Goal: Information Seeking & Learning: Learn about a topic

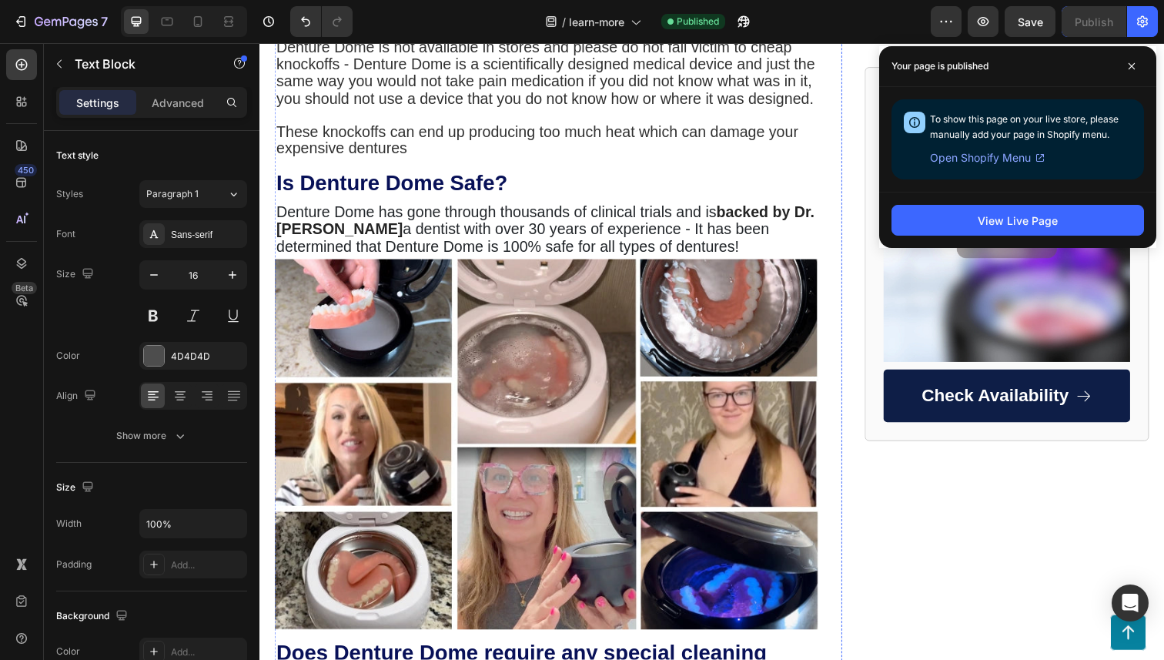
scroll to position [3353, 0]
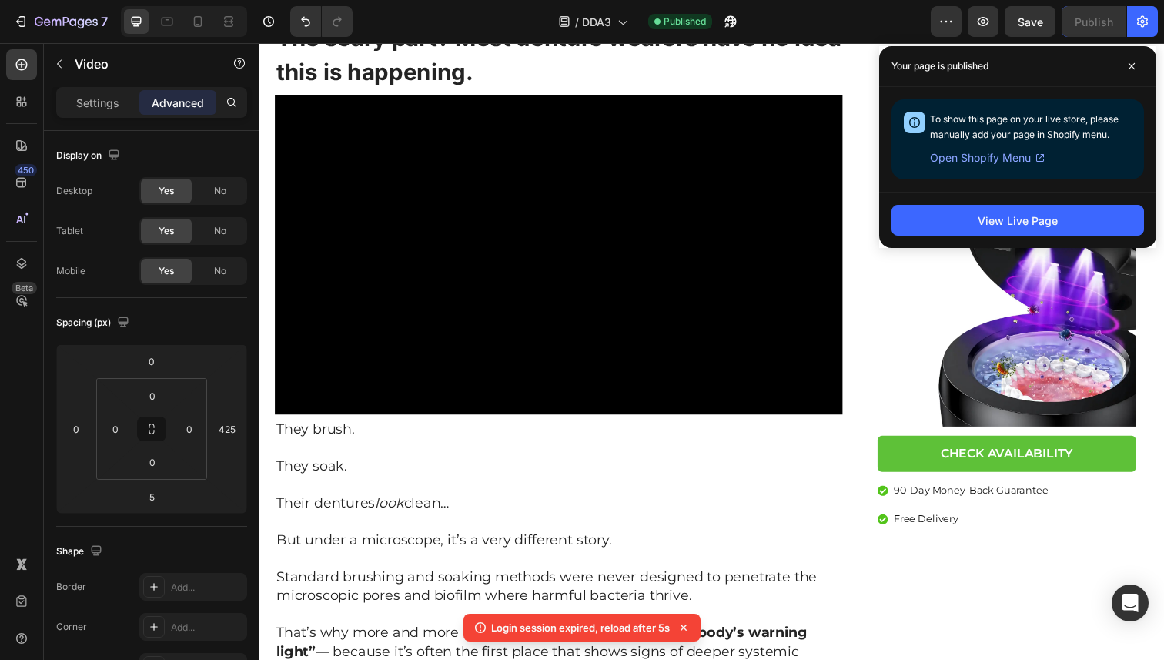
scroll to position [430, 0]
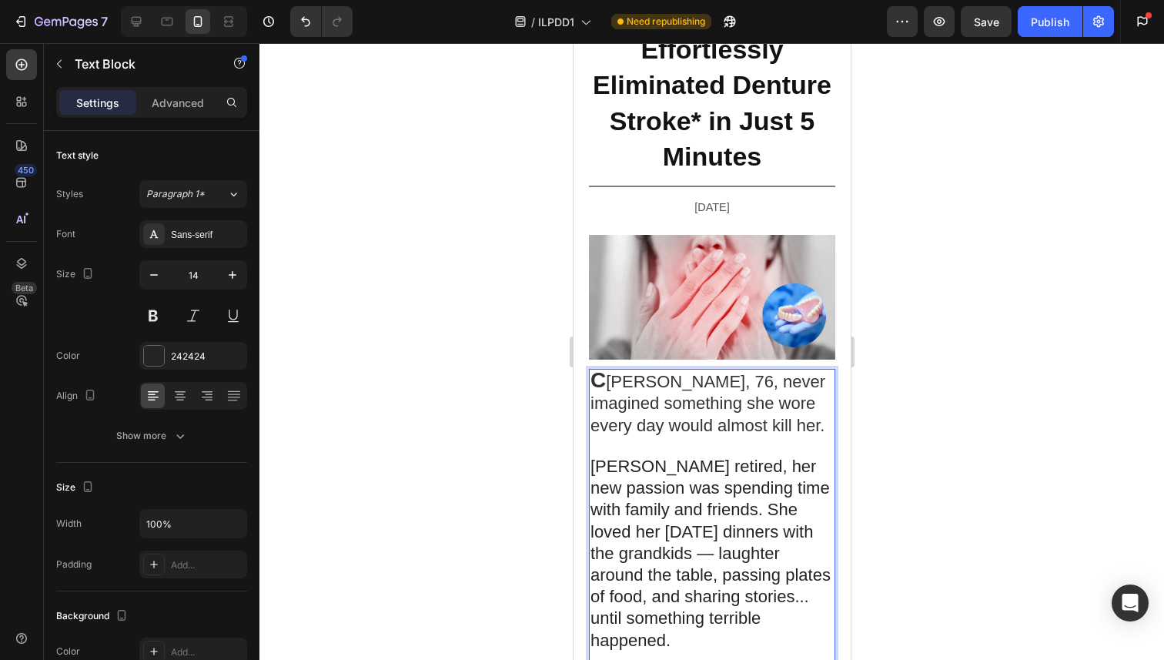
scroll to position [124, 0]
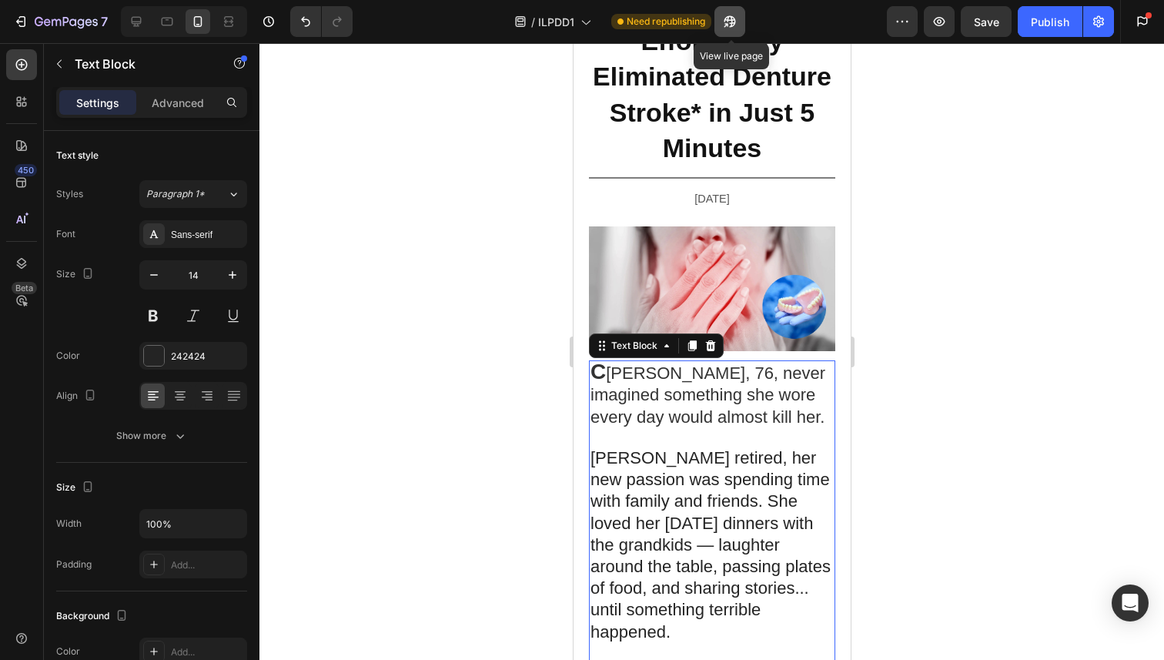
click at [730, 22] on icon "button" at bounding box center [729, 21] width 15 height 15
click at [511, 296] on div at bounding box center [711, 351] width 905 height 617
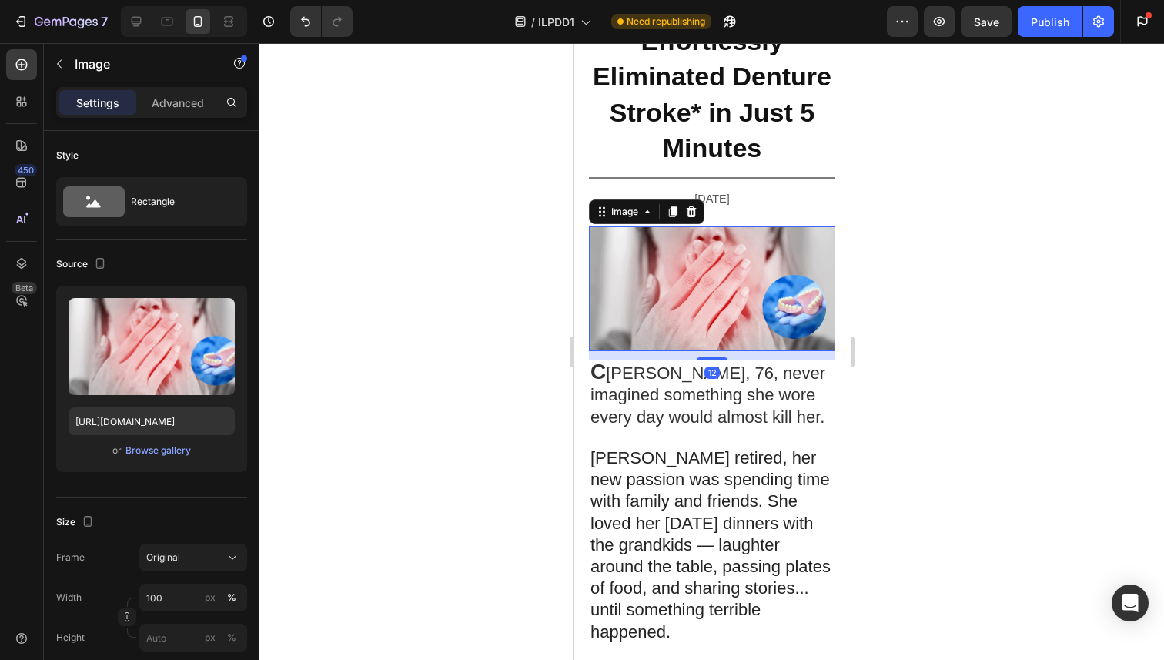
click at [768, 295] on img at bounding box center [711, 288] width 246 height 125
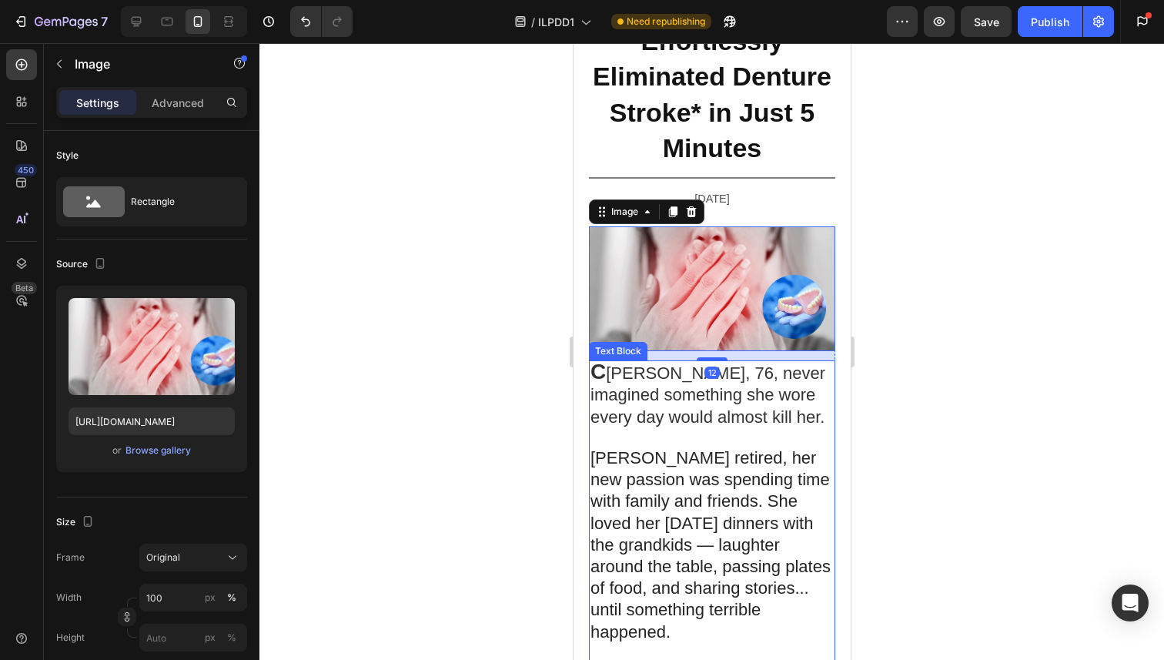
scroll to position [0, 0]
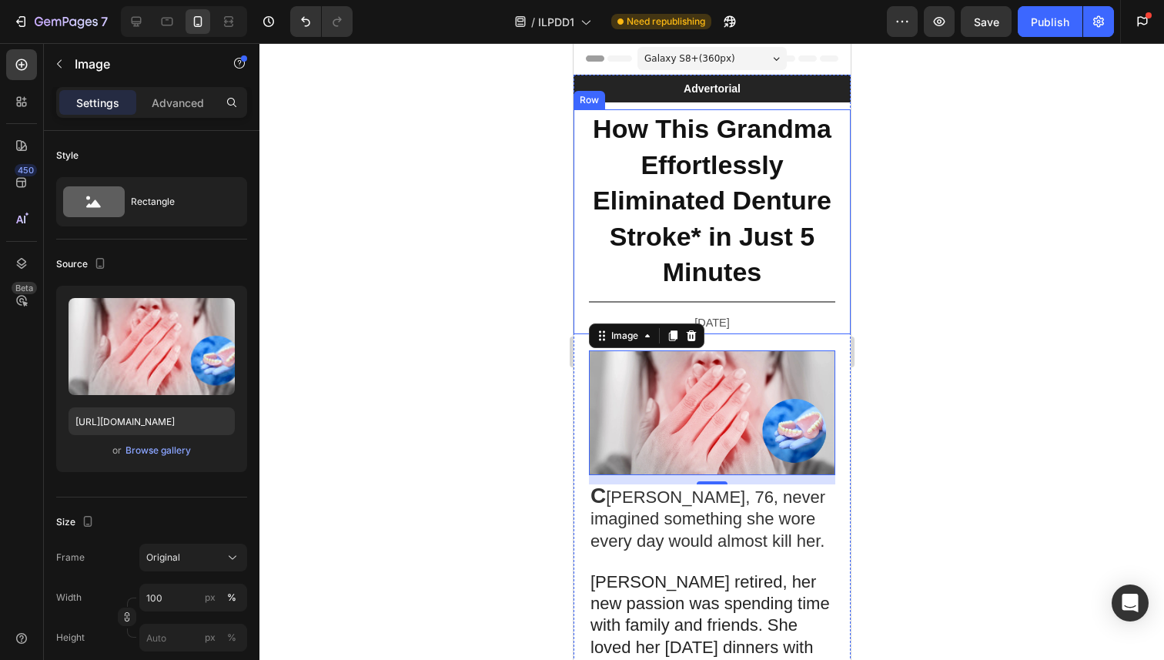
click at [969, 209] on div at bounding box center [711, 351] width 905 height 617
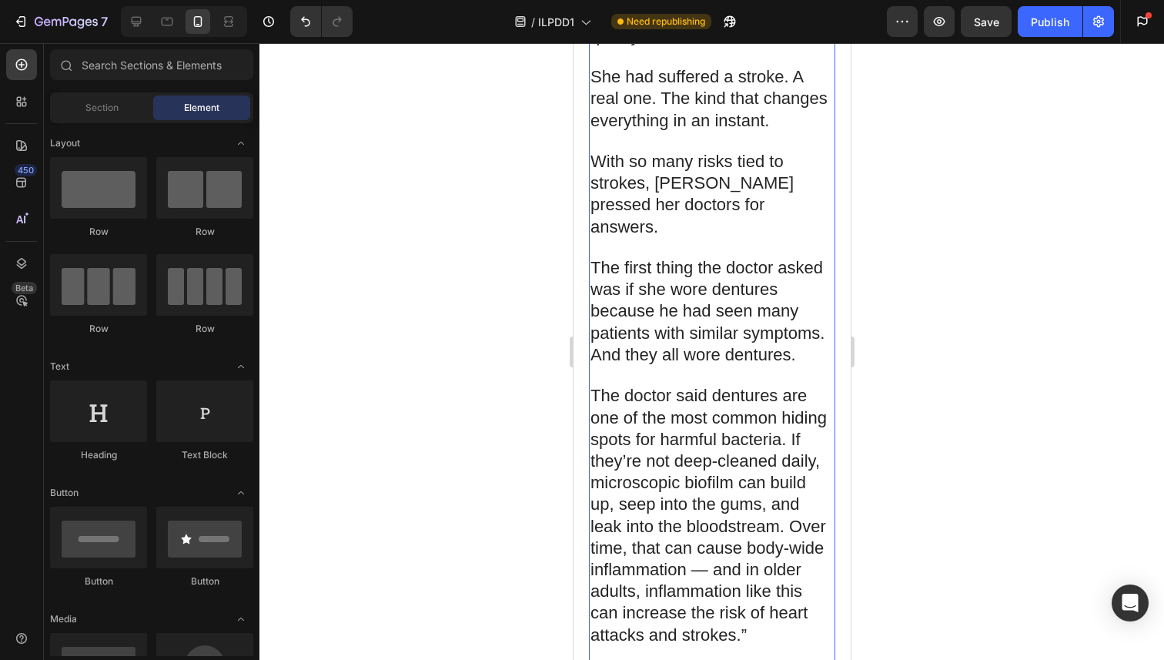
scroll to position [1494, 0]
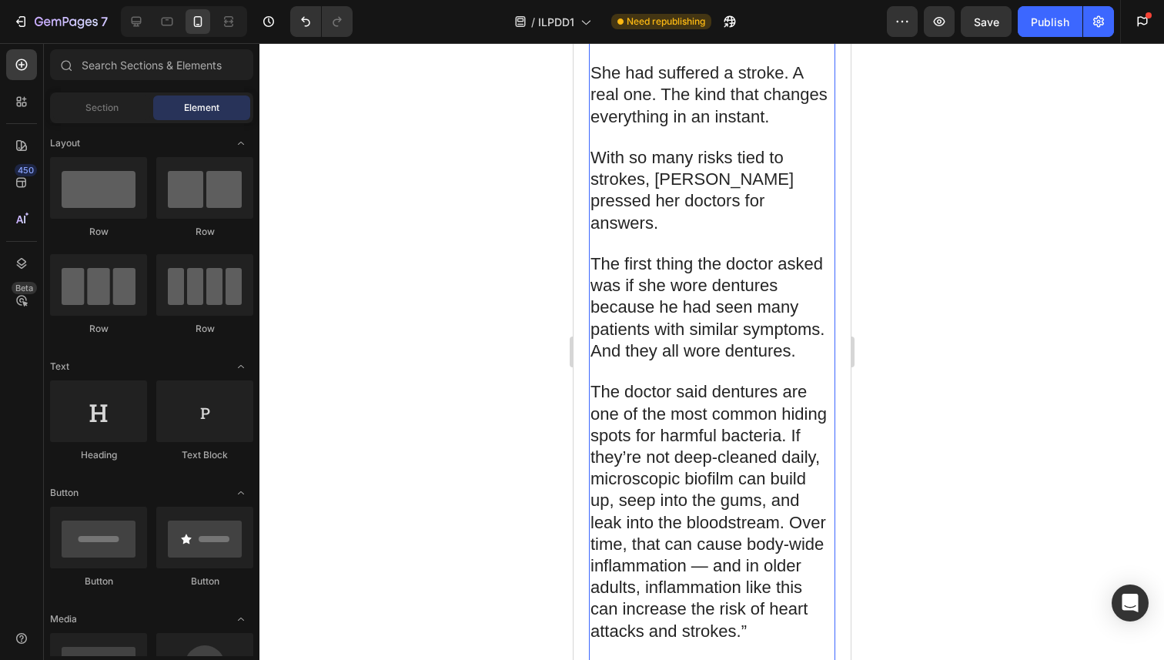
click at [742, 363] on p "Rich Text Editor. Editing area: main" at bounding box center [711, 372] width 243 height 19
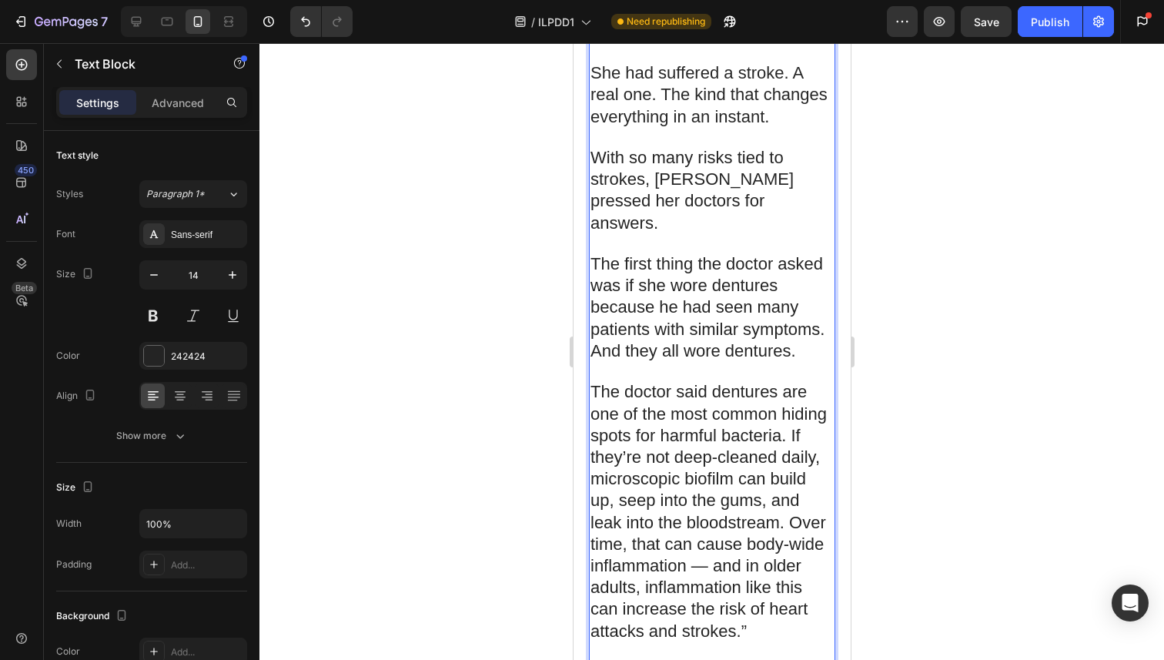
click at [712, 382] on span "The doctor said dentures are one of the most common hiding spots for harmful ba…" at bounding box center [708, 511] width 236 height 258
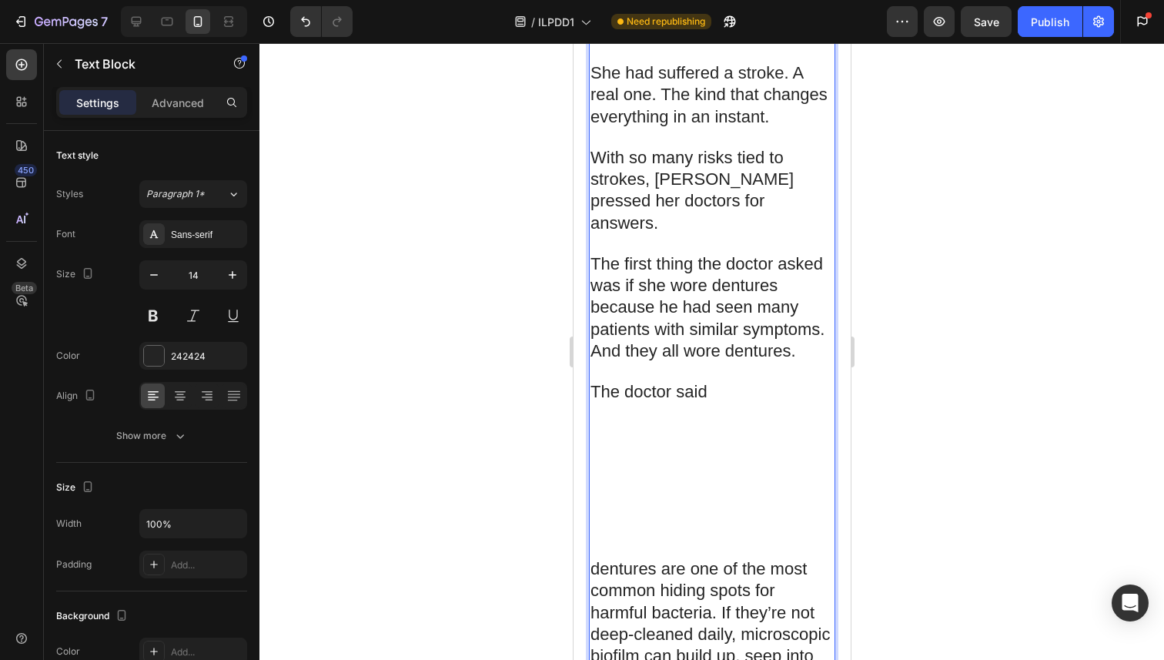
click at [668, 424] on p "Rich Text Editor. Editing area: main" at bounding box center [711, 433] width 243 height 19
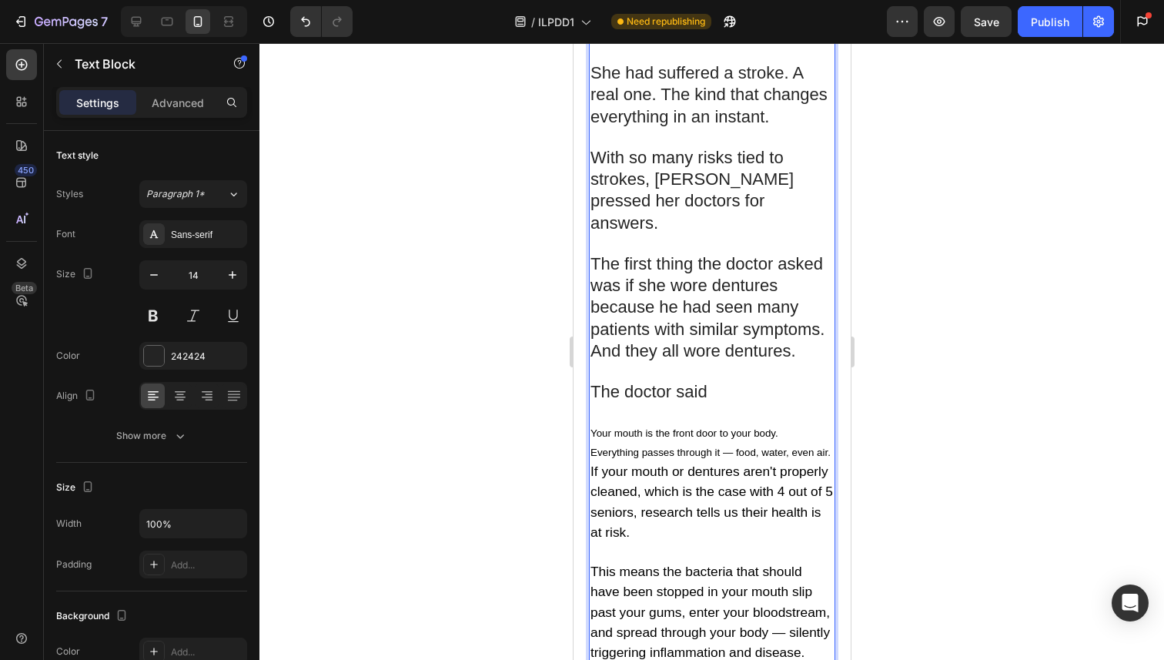
scroll to position [1520, 0]
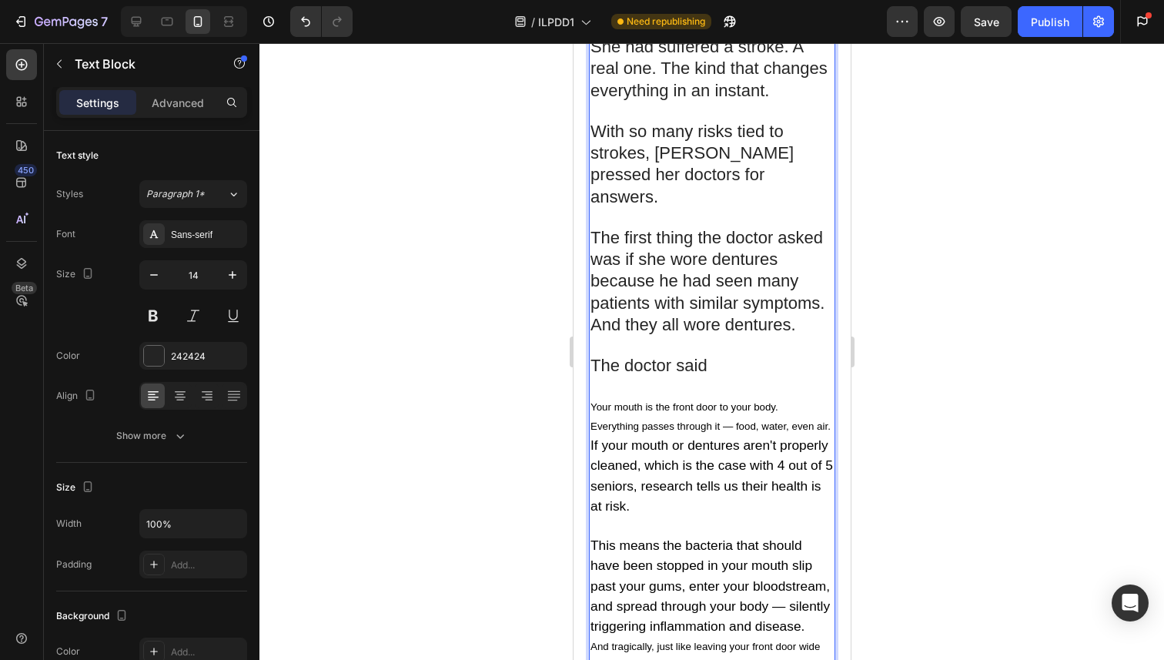
click at [713, 356] on p "The doctor said" at bounding box center [711, 367] width 243 height 22
click at [732, 356] on p "The doctor said t" at bounding box center [711, 367] width 243 height 22
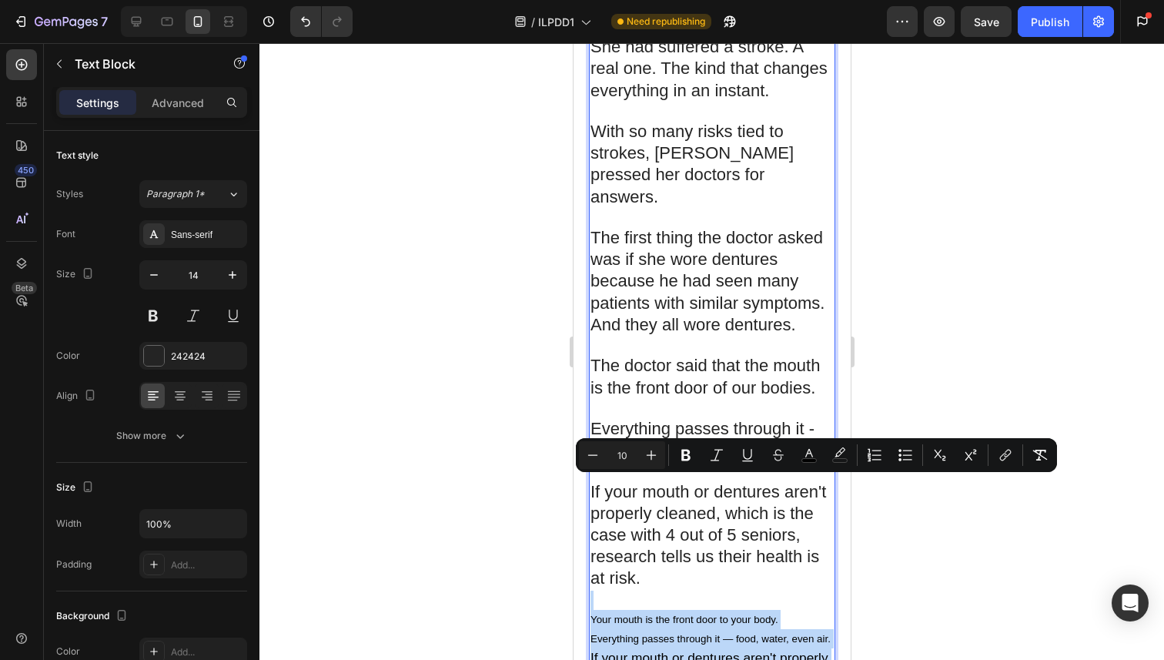
drag, startPoint x: 636, startPoint y: 597, endPoint x: 596, endPoint y: 474, distance: 128.8
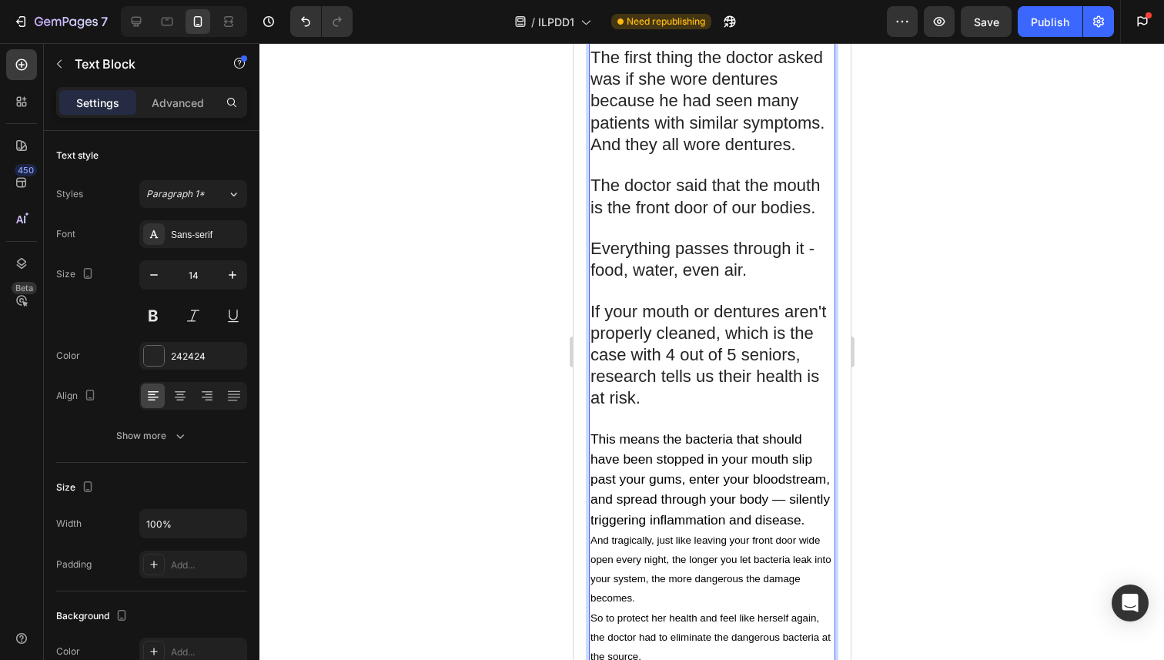
scroll to position [1703, 0]
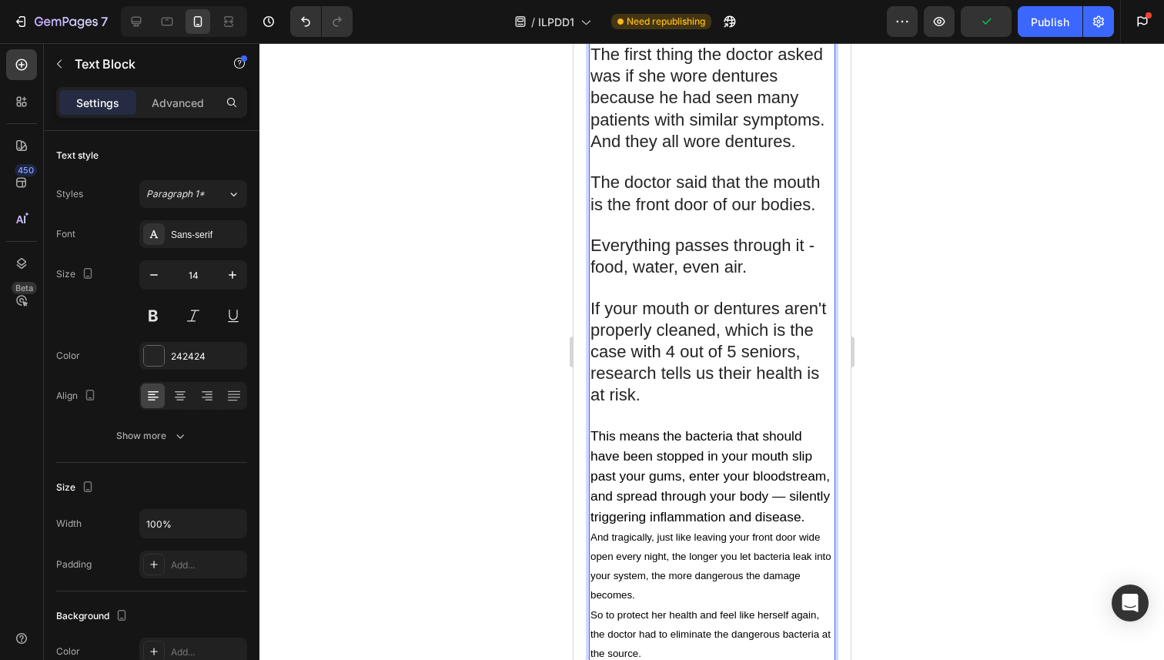
click at [809, 427] on p "This means the bacteria that should have been stopped in your mouth slip past y…" at bounding box center [711, 477] width 243 height 101
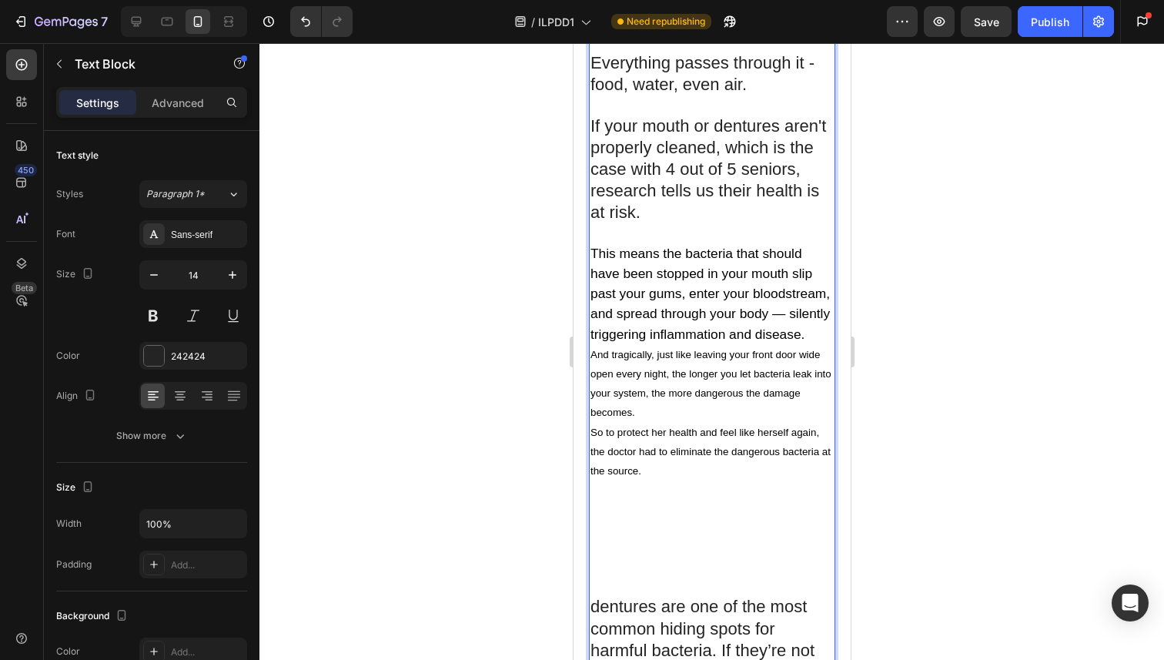
scroll to position [1887, 0]
click at [658, 244] on span "This means the bacteria that should have been stopped in your mouth slip past y…" at bounding box center [709, 292] width 239 height 96
click at [665, 244] on span "This means the bacteria that should have been stopped in your mouth slip past y…" at bounding box center [709, 292] width 239 height 96
click at [662, 244] on span "This means the bacteria that should have been stopped in your mouth slip past y…" at bounding box center [709, 292] width 239 height 96
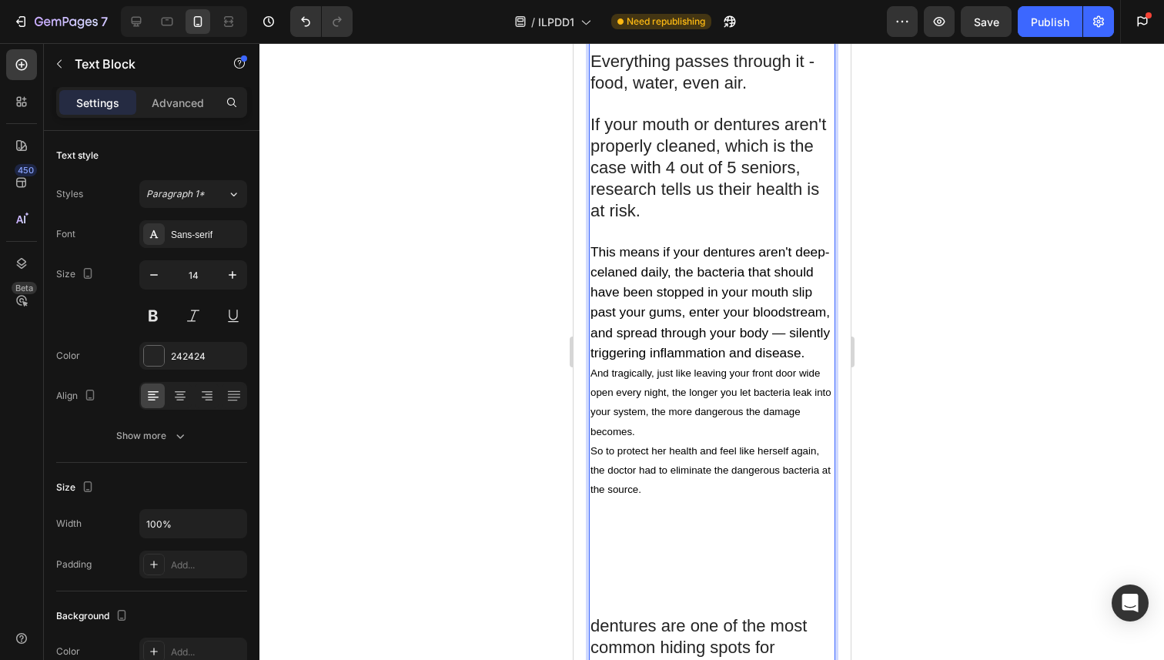
click at [611, 244] on span "This means if your dentures aren't deep-celaned daily, the bacteria that should…" at bounding box center [709, 302] width 239 height 116
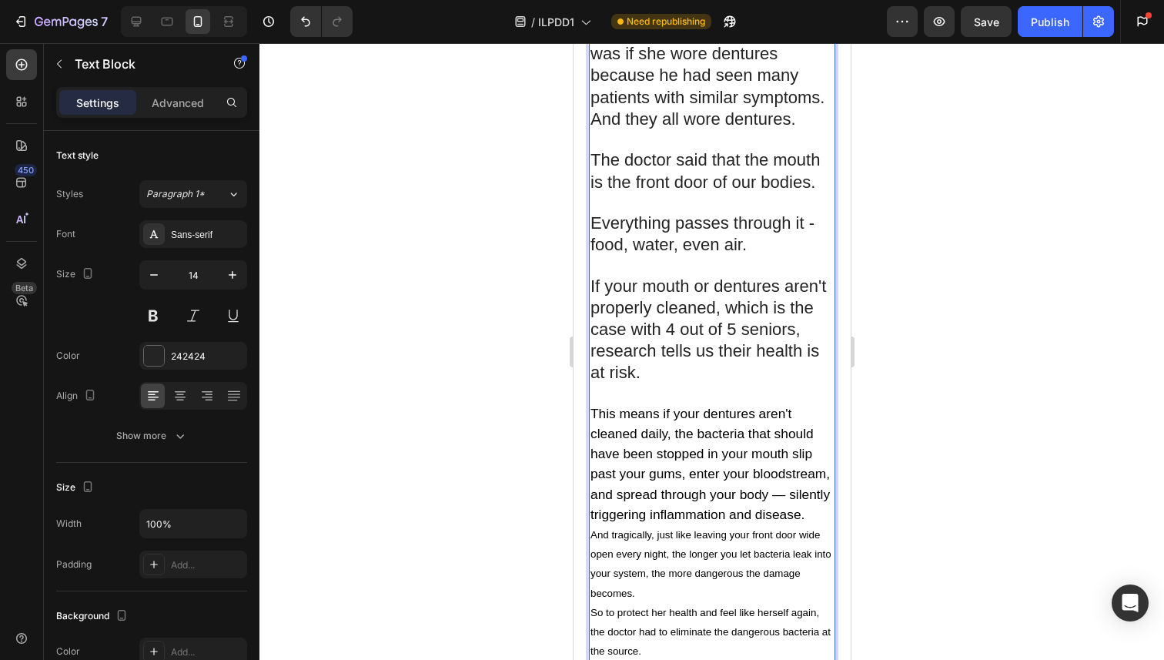
scroll to position [1709, 0]
